Goal: Task Accomplishment & Management: Manage account settings

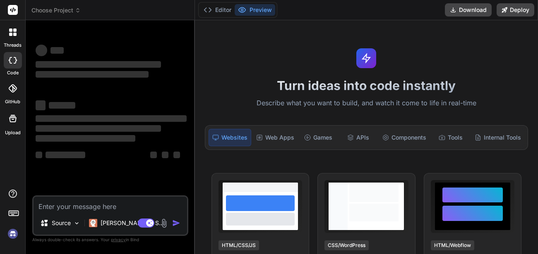
type textarea "x"
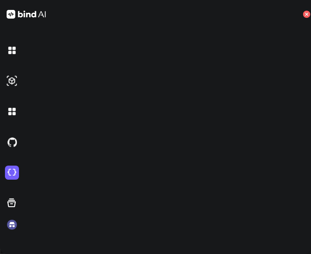
scroll to position [4, 0]
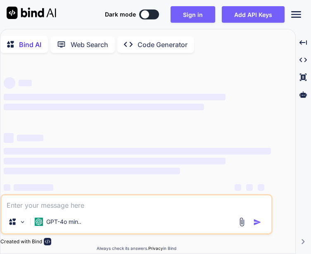
click at [196, 122] on div "‌ ‌ ‌ ‌ ‌ ‌ ‌ ‌ ‌ ‌ ‌ ‌ ‌ ‌" at bounding box center [138, 139] width 268 height 133
drag, startPoint x: 196, startPoint y: 122, endPoint x: 308, endPoint y: 204, distance: 139.6
click at [308, 204] on div "Bind AI Web Search Created with Pixso. Code Generator ‌ ‌ ‌ ‌ ‌ ‌ ‌ ‌ ‌ ‌ ‌ ‌ ‌…" at bounding box center [155, 141] width 311 height 225
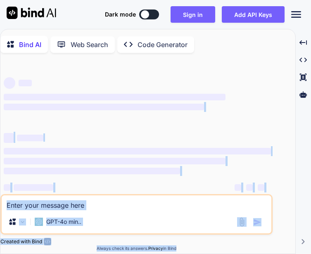
type textarea "x"
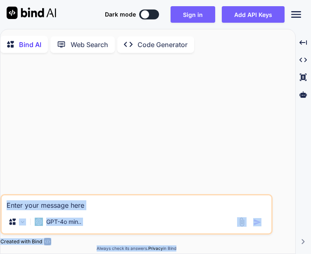
click at [258, 113] on div at bounding box center [137, 127] width 271 height 135
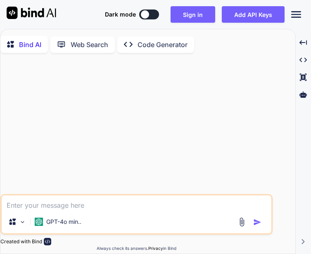
click at [295, 17] on icon at bounding box center [297, 14] width 10 height 7
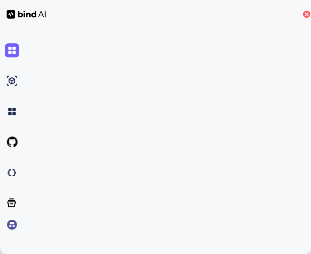
click at [308, 16] on icon at bounding box center [306, 13] width 3 height 3
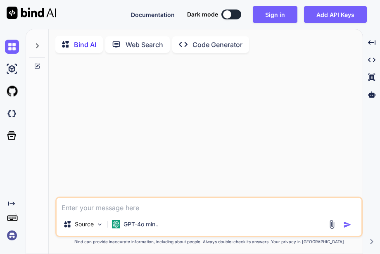
click at [11, 236] on img at bounding box center [12, 236] width 14 height 14
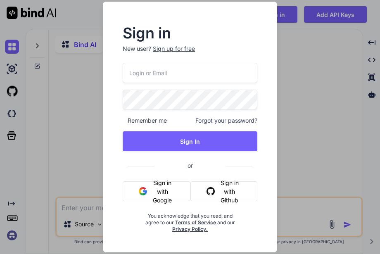
type input "appsumo_120@yopmail.com"
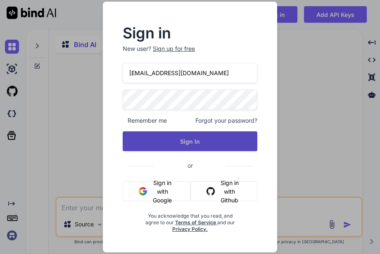
click at [171, 139] on button "Sign In" at bounding box center [190, 141] width 135 height 20
click at [176, 141] on button "Sign In" at bounding box center [190, 141] width 135 height 20
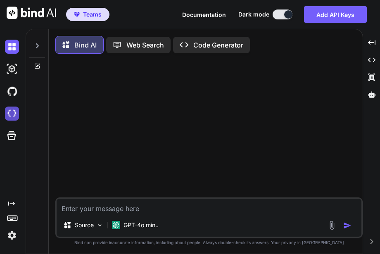
click at [8, 110] on img at bounding box center [12, 114] width 14 height 14
click at [13, 118] on img at bounding box center [12, 114] width 14 height 14
click at [9, 237] on img at bounding box center [12, 236] width 14 height 14
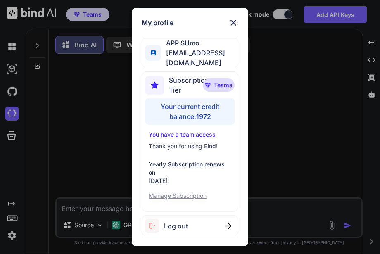
click at [183, 222] on span "Log out" at bounding box center [176, 226] width 24 height 10
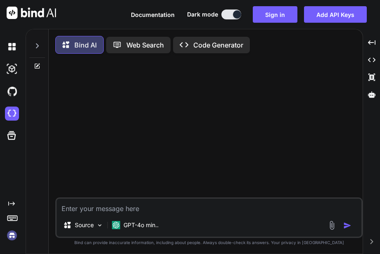
click at [8, 237] on img at bounding box center [12, 236] width 14 height 14
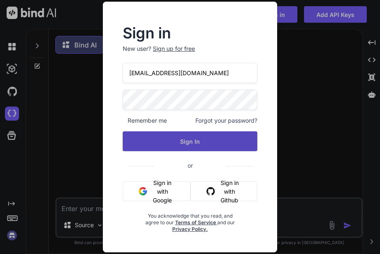
click at [178, 135] on button "Sign In" at bounding box center [190, 141] width 135 height 20
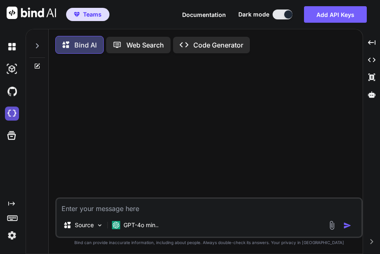
click at [8, 118] on img at bounding box center [12, 114] width 14 height 14
click at [90, 11] on span "Teams" at bounding box center [92, 14] width 19 height 8
click at [96, 18] on span "Teams" at bounding box center [92, 14] width 19 height 8
click at [14, 235] on img at bounding box center [12, 236] width 14 height 14
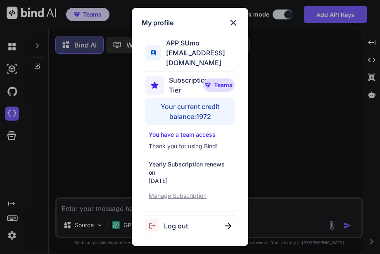
click at [203, 101] on div "Your current credit balance: 1972" at bounding box center [190, 111] width 89 height 26
click at [186, 131] on p "You have a team access" at bounding box center [190, 135] width 82 height 8
click at [181, 192] on p "Manage Subscription" at bounding box center [190, 196] width 82 height 8
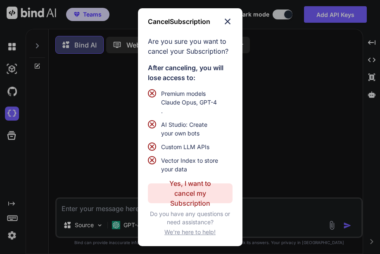
click at [227, 20] on img at bounding box center [228, 22] width 10 height 10
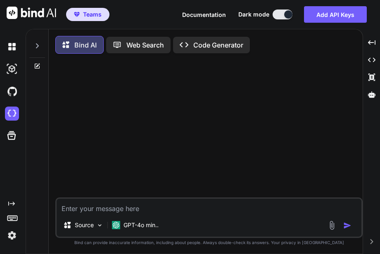
click at [14, 233] on img at bounding box center [12, 236] width 14 height 14
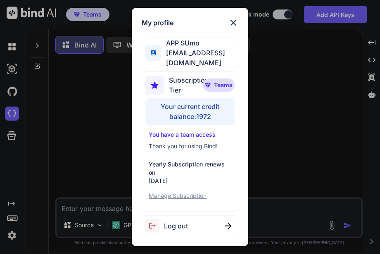
click at [213, 220] on div "Log out" at bounding box center [190, 225] width 96 height 21
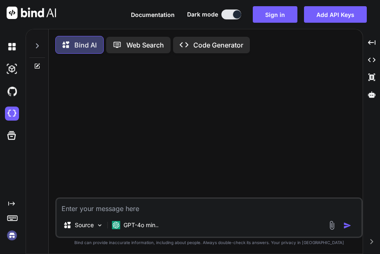
click at [13, 238] on img at bounding box center [12, 236] width 14 height 14
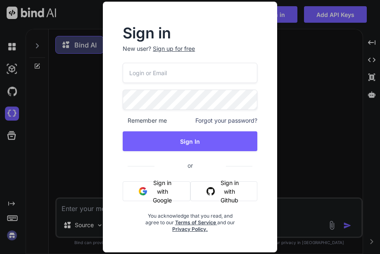
type input "[EMAIL_ADDRESS][DOMAIN_NAME]"
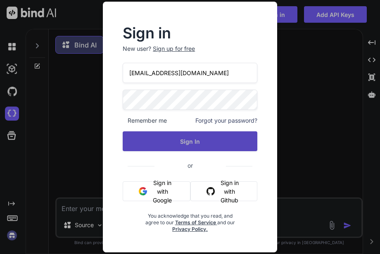
click at [190, 148] on button "Sign In" at bounding box center [190, 141] width 135 height 20
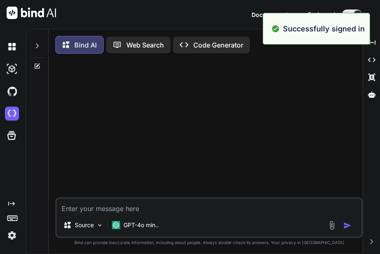
click at [11, 235] on img at bounding box center [12, 236] width 14 height 14
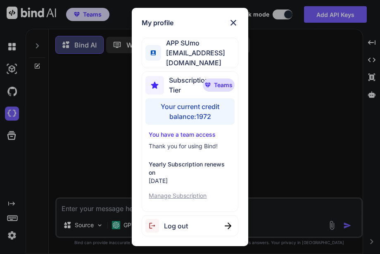
click at [232, 28] on img at bounding box center [234, 23] width 10 height 10
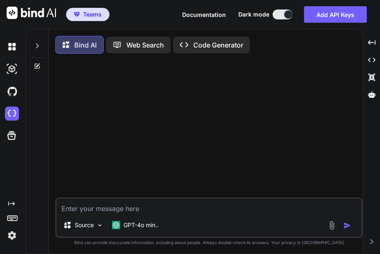
click at [10, 234] on img at bounding box center [12, 236] width 14 height 14
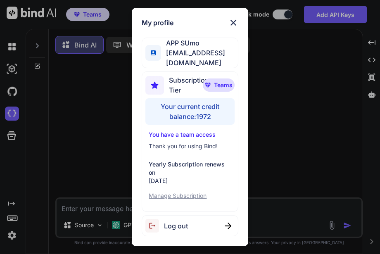
click at [188, 192] on p "Manage Subscription" at bounding box center [190, 196] width 82 height 8
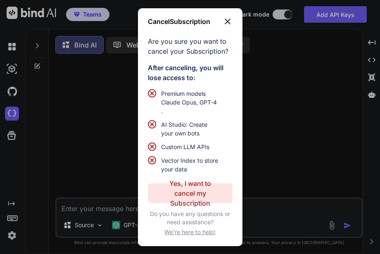
click at [183, 199] on p "Yes, I want to cancel my Subscription" at bounding box center [190, 194] width 53 height 30
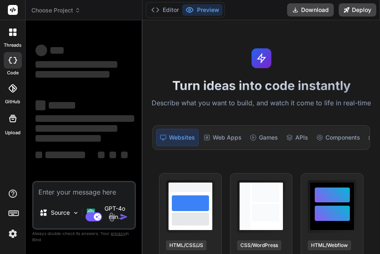
type textarea "x"
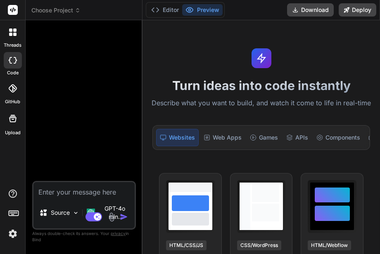
click at [249, 9] on div "Editor Preview Download Deploy" at bounding box center [262, 10] width 238 height 20
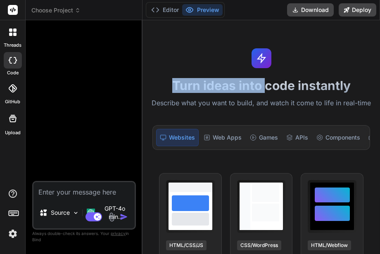
drag, startPoint x: 265, startPoint y: 79, endPoint x: 143, endPoint y: 62, distance: 123.1
click at [143, 62] on div "Turn ideas into code instantly Describe what you want to build, and watch it co…" at bounding box center [262, 137] width 238 height 234
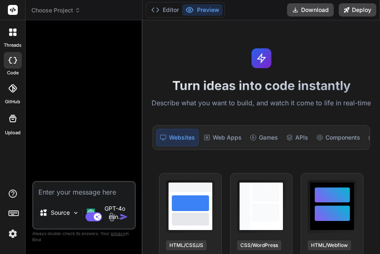
type textarea "x"
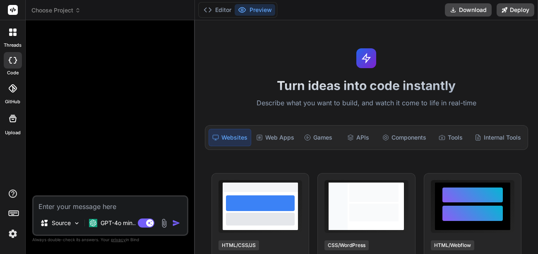
type textarea "x"
click at [416, 11] on div "Editor Preview Download Deploy" at bounding box center [366, 10] width 343 height 20
click at [414, 8] on div "Editor Preview Download Deploy" at bounding box center [366, 10] width 343 height 20
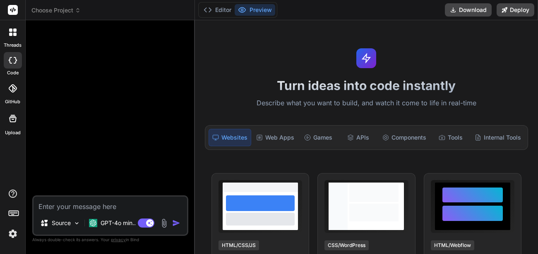
click at [414, 8] on div "Editor Preview Download Deploy" at bounding box center [366, 10] width 343 height 20
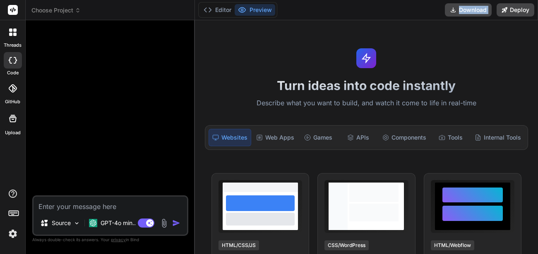
click at [414, 8] on div "Editor Preview Download Deploy" at bounding box center [366, 10] width 343 height 20
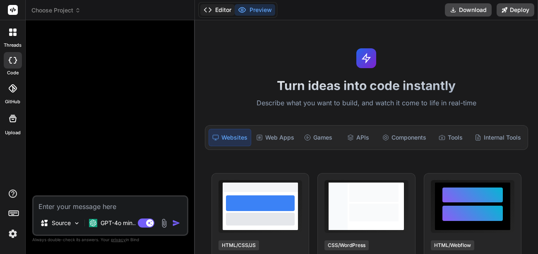
click at [215, 12] on button "Editor" at bounding box center [217, 10] width 34 height 12
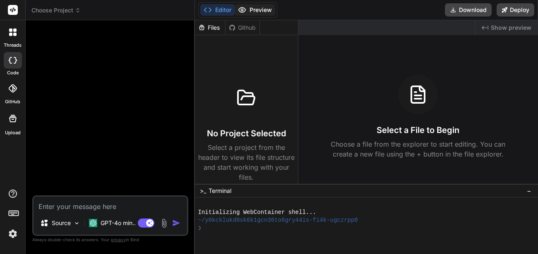
click at [246, 12] on icon at bounding box center [242, 10] width 8 height 8
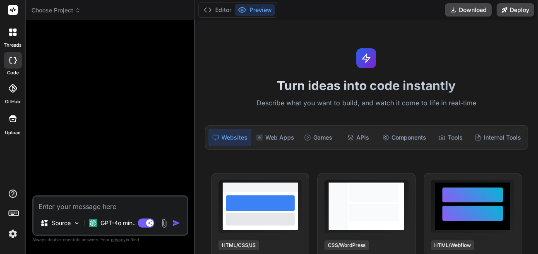
click at [432, 7] on div "Editor Preview Download Deploy" at bounding box center [366, 10] width 343 height 20
type textarea "x"
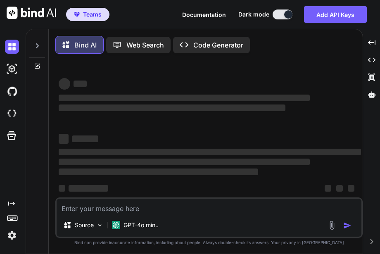
click at [14, 232] on img at bounding box center [12, 236] width 14 height 14
type textarea "x"
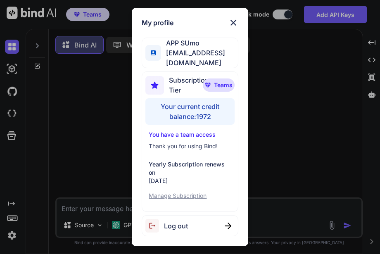
click at [167, 192] on p "Manage Subscription" at bounding box center [190, 196] width 82 height 8
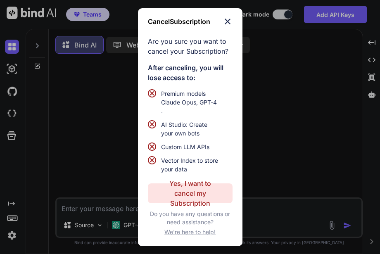
click at [228, 24] on img at bounding box center [228, 22] width 10 height 10
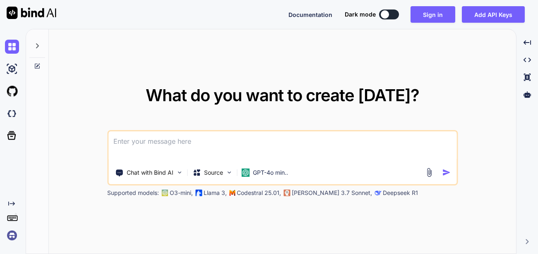
click at [12, 237] on img at bounding box center [12, 236] width 14 height 14
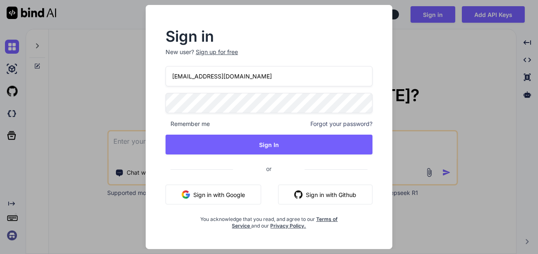
click at [208, 79] on input "appsumo_100@yopmail.com" at bounding box center [268, 76] width 207 height 20
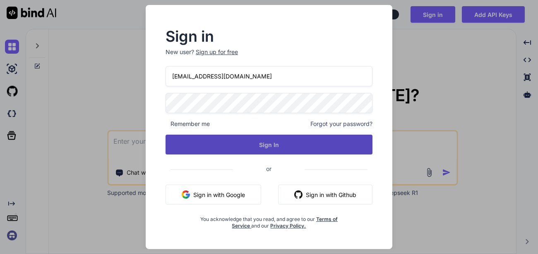
type input "appsumo_120@yopmail.com"
click at [272, 142] on button "Sign In" at bounding box center [268, 145] width 207 height 20
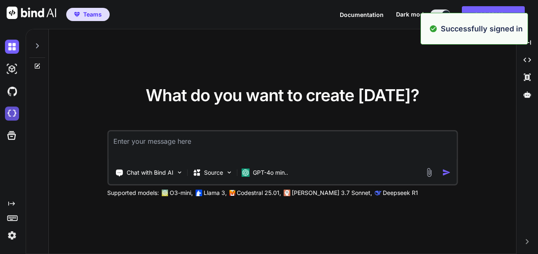
click at [13, 112] on img at bounding box center [12, 114] width 14 height 14
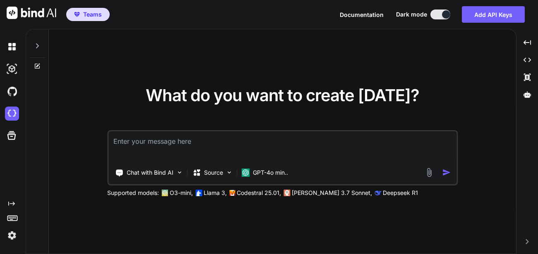
click at [8, 235] on img at bounding box center [12, 236] width 14 height 14
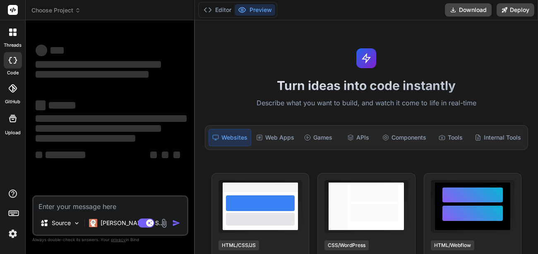
type textarea "x"
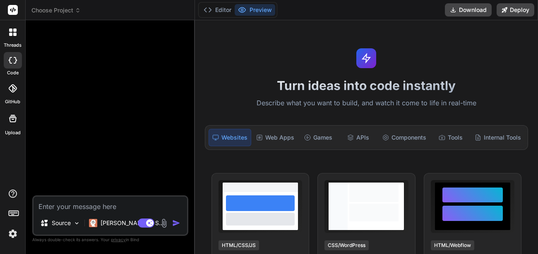
click at [400, 16] on div "Editor Preview Download Deploy" at bounding box center [366, 10] width 343 height 20
